Goal: Information Seeking & Learning: Learn about a topic

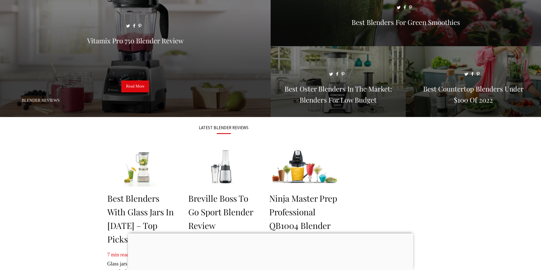
scroll to position [170, 0]
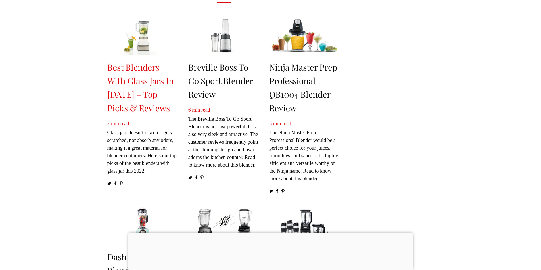
click at [143, 95] on link "Best Blenders With Glass Jars In [DATE] – Top Picks & Reviews" at bounding box center [140, 88] width 66 height 52
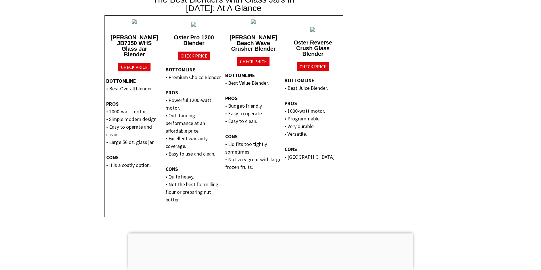
scroll to position [1078, 0]
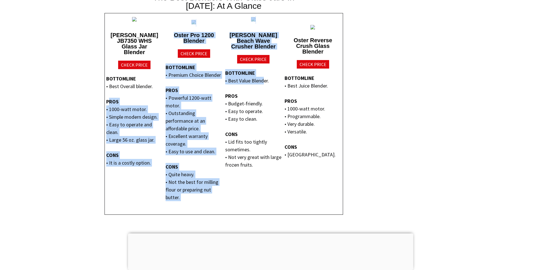
drag, startPoint x: 109, startPoint y: 86, endPoint x: 267, endPoint y: 82, distance: 157.5
click at [266, 82] on div "[PERSON_NAME] JB7350 WHS Glass Jar Blender CHECK PRICE BOTTOMLINE • Best Overal…" at bounding box center [224, 113] width 238 height 201
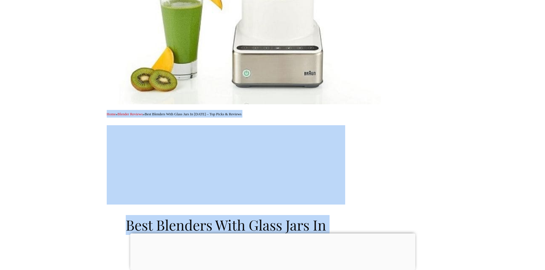
scroll to position [0, 0]
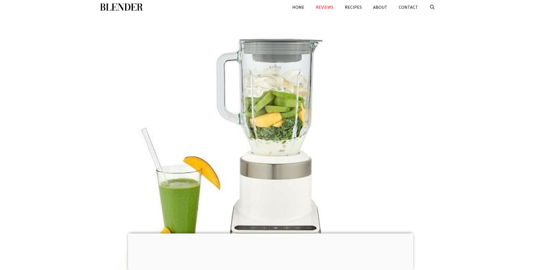
drag, startPoint x: 276, startPoint y: 85, endPoint x: 544, endPoint y: -25, distance: 289.9
